Goal: Task Accomplishment & Management: Manage account settings

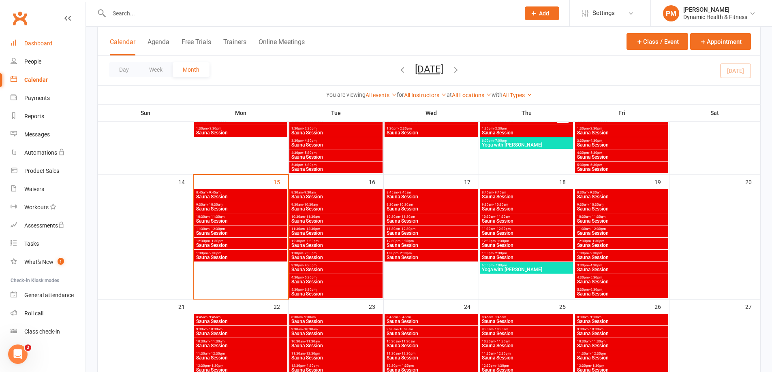
click at [47, 43] on div "Dashboard" at bounding box center [38, 43] width 28 height 6
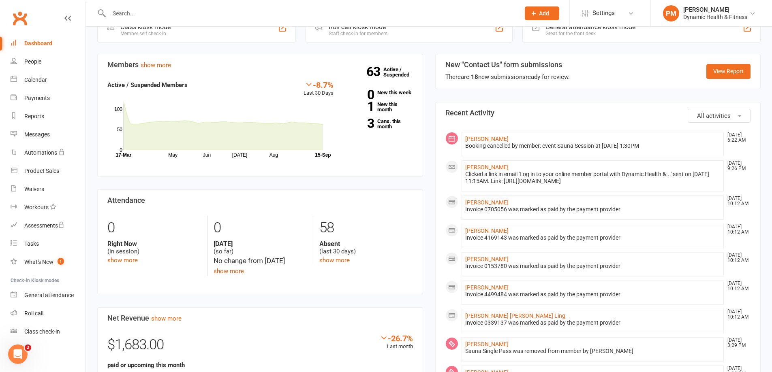
scroll to position [122, 0]
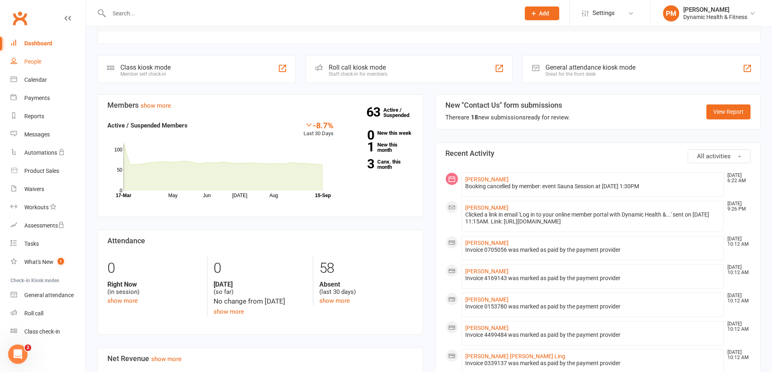
click at [38, 64] on div "People" at bounding box center [32, 61] width 17 height 6
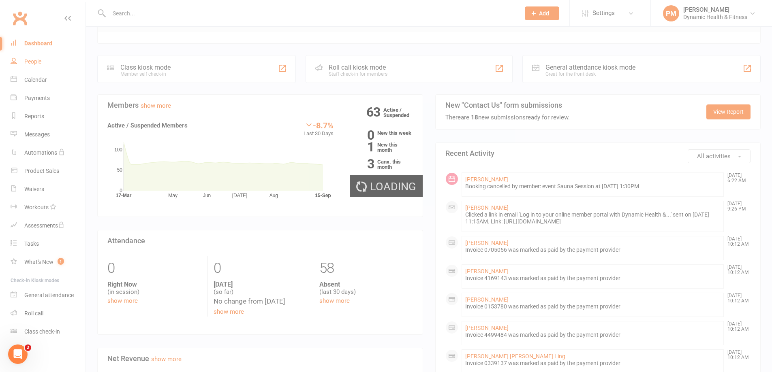
select select "100"
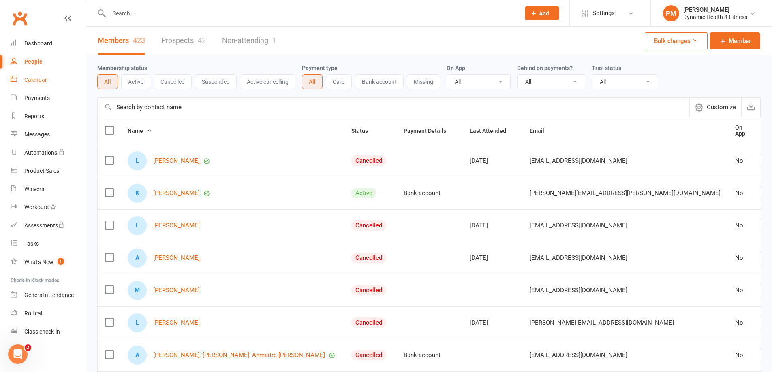
click at [47, 84] on link "Calendar" at bounding box center [48, 80] width 75 height 18
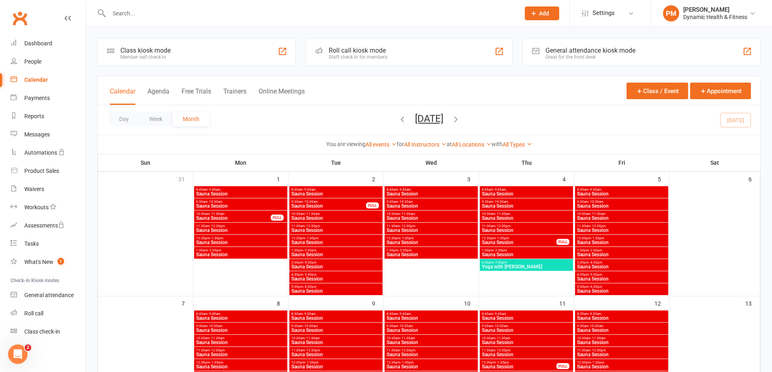
click at [145, 16] on input "text" at bounding box center [311, 13] width 408 height 11
type input "akema"
click at [152, 39] on div "[PERSON_NAME]" at bounding box center [138, 36] width 45 height 12
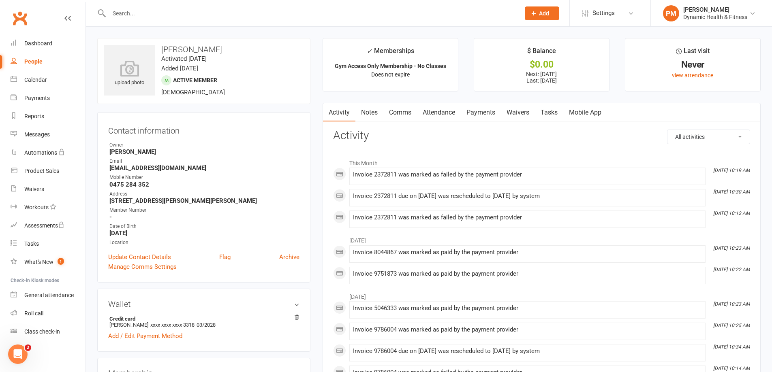
click at [482, 115] on link "Payments" at bounding box center [481, 112] width 40 height 19
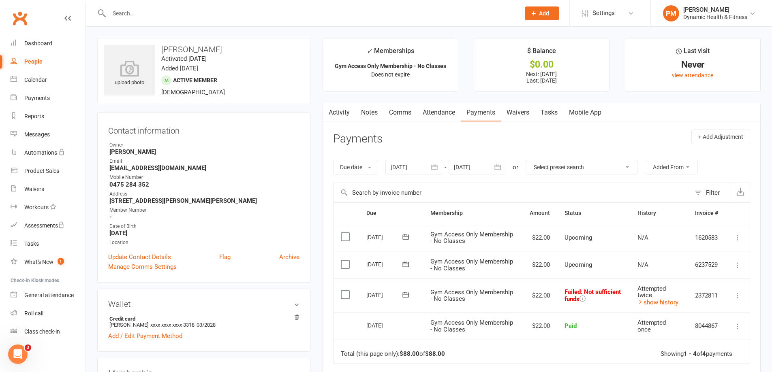
click at [143, 13] on input "text" at bounding box center [311, 13] width 408 height 11
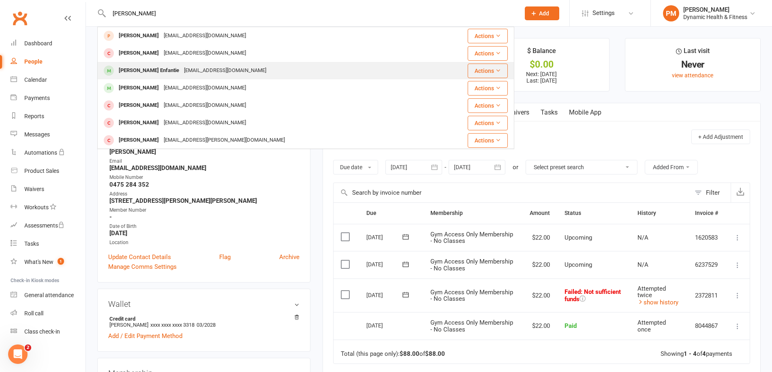
type input "[PERSON_NAME]"
click at [144, 68] on div "[PERSON_NAME] Enfantie" at bounding box center [148, 71] width 65 height 12
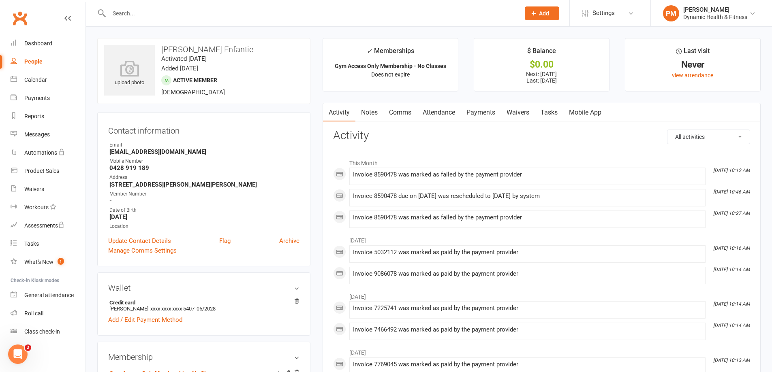
click at [492, 108] on link "Payments" at bounding box center [481, 112] width 40 height 19
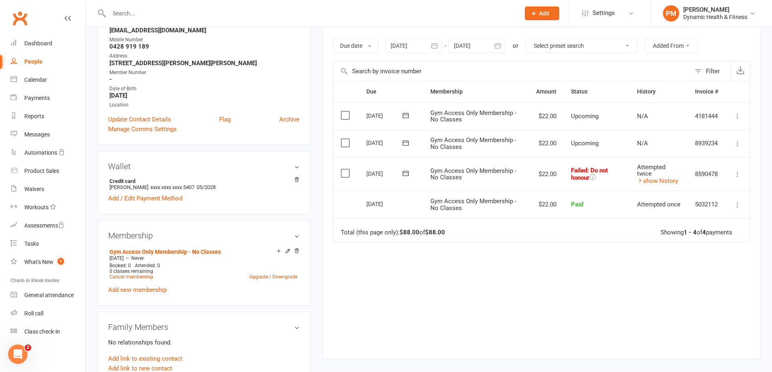
scroll to position [162, 0]
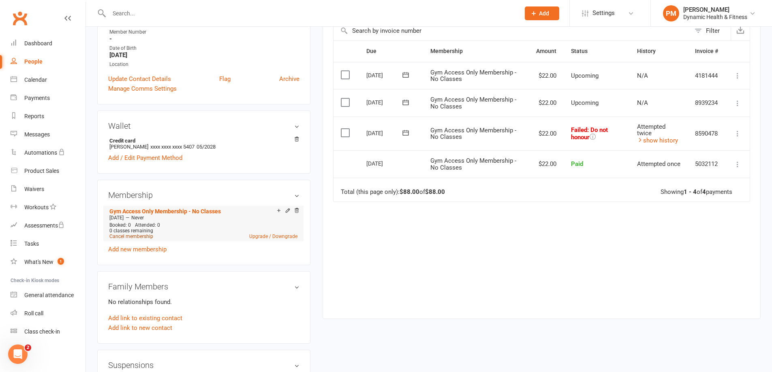
click at [136, 237] on link "Cancel membership" at bounding box center [131, 237] width 44 height 6
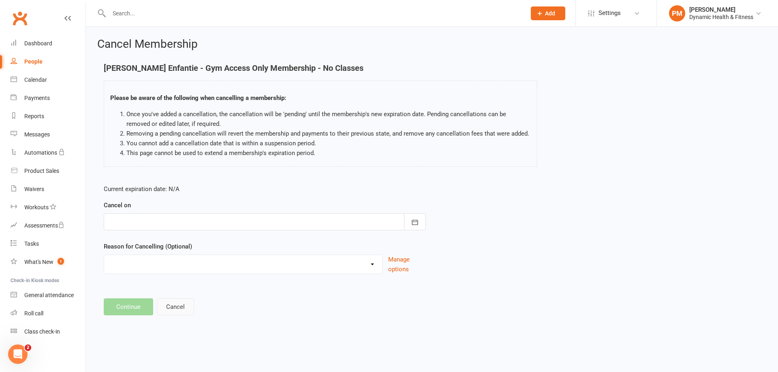
click at [175, 314] on button "Cancel" at bounding box center [175, 307] width 37 height 17
